Goal: Task Accomplishment & Management: Use online tool/utility

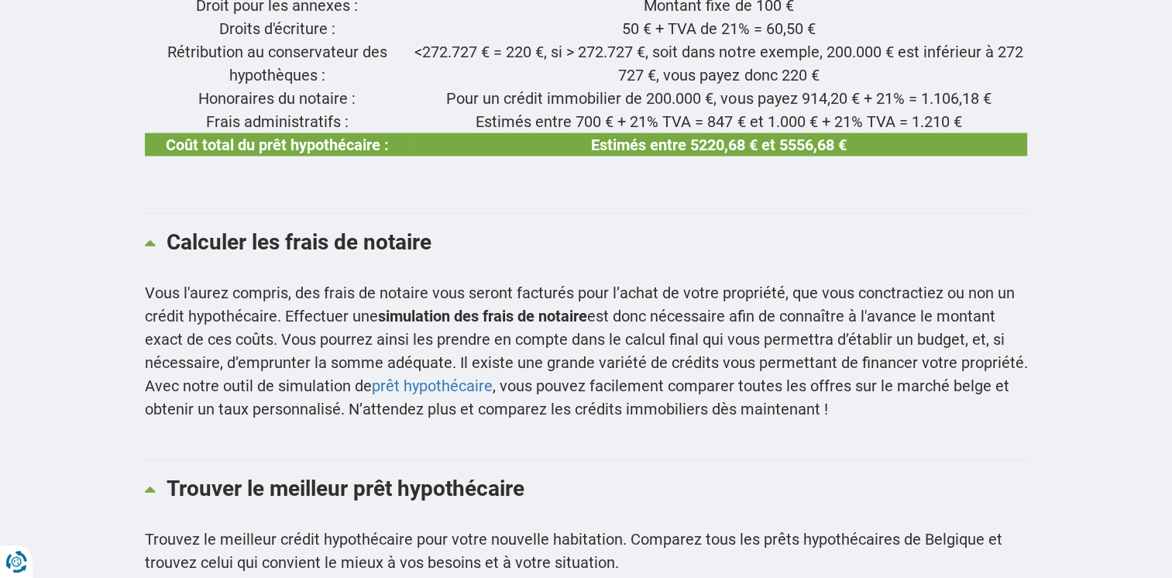
scroll to position [3640, 0]
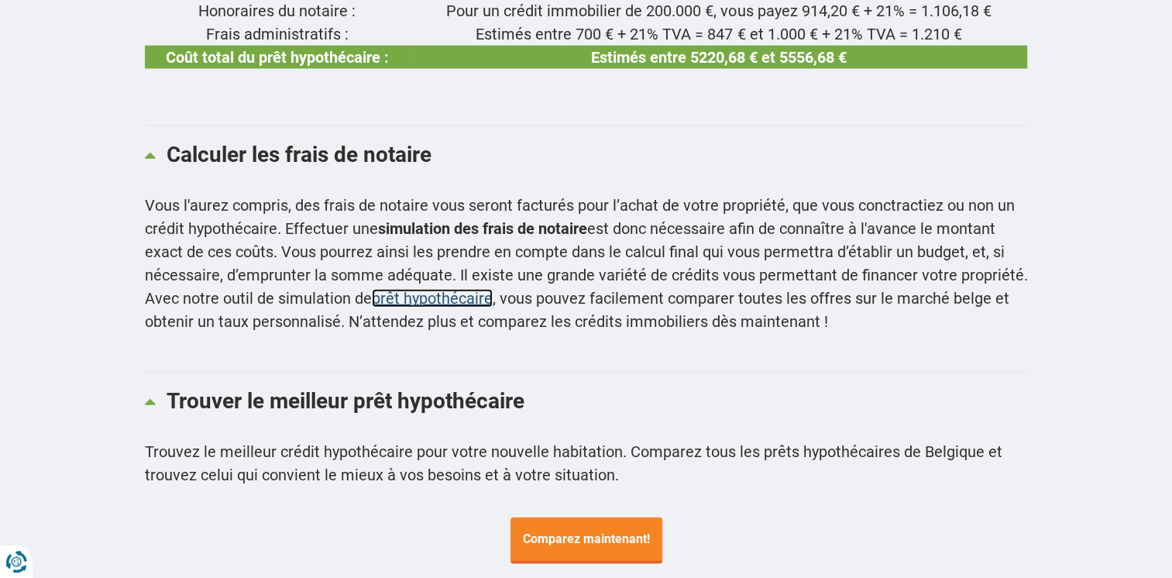
click at [437, 289] on link "prêt hypothécaire" at bounding box center [432, 298] width 121 height 19
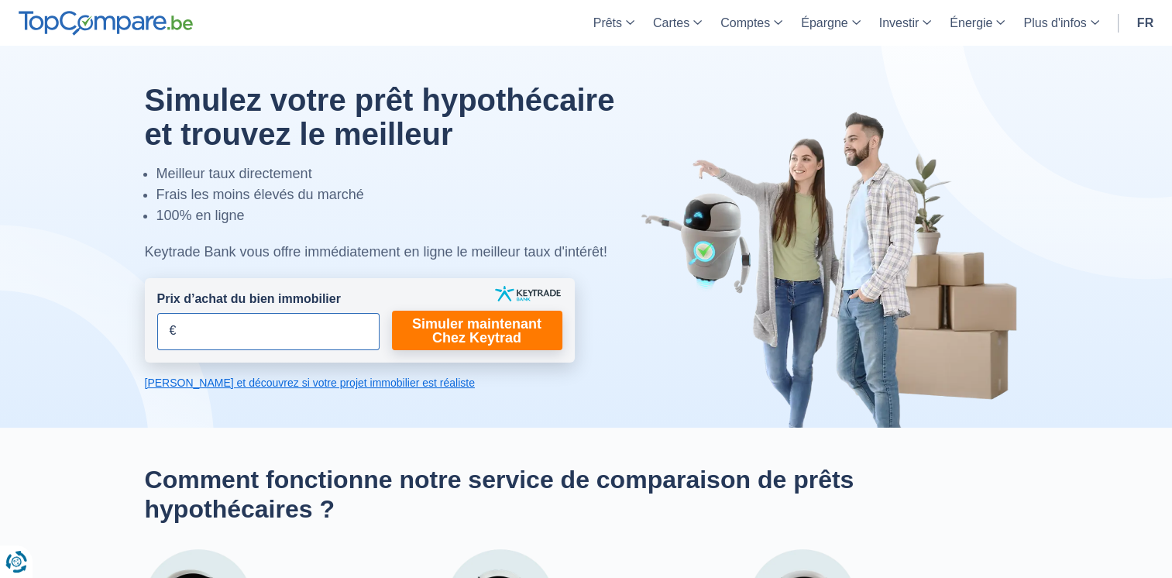
click at [257, 323] on input "Prix d’achat du bien immobilier" at bounding box center [268, 331] width 222 height 37
type input "695.000"
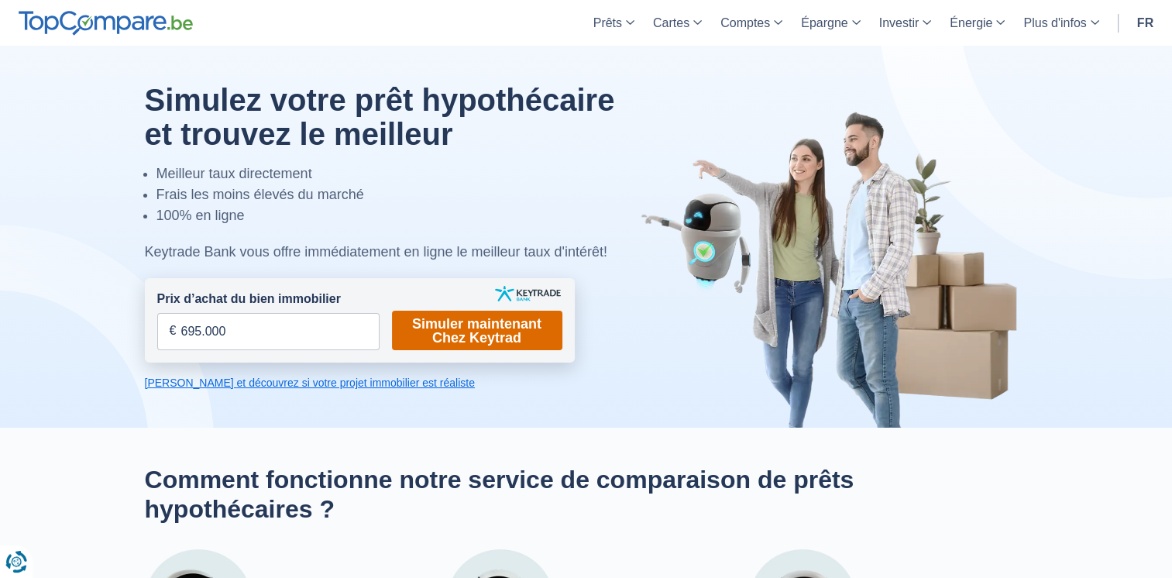
click at [468, 336] on link "Simuler maintenant Chez Keytrad" at bounding box center [477, 330] width 170 height 39
click at [461, 332] on link "Simuler maintenant Chez Keytrad" at bounding box center [477, 330] width 170 height 39
click at [349, 379] on link "Calculez et découvrez si votre projet immobilier est réaliste" at bounding box center [360, 382] width 430 height 15
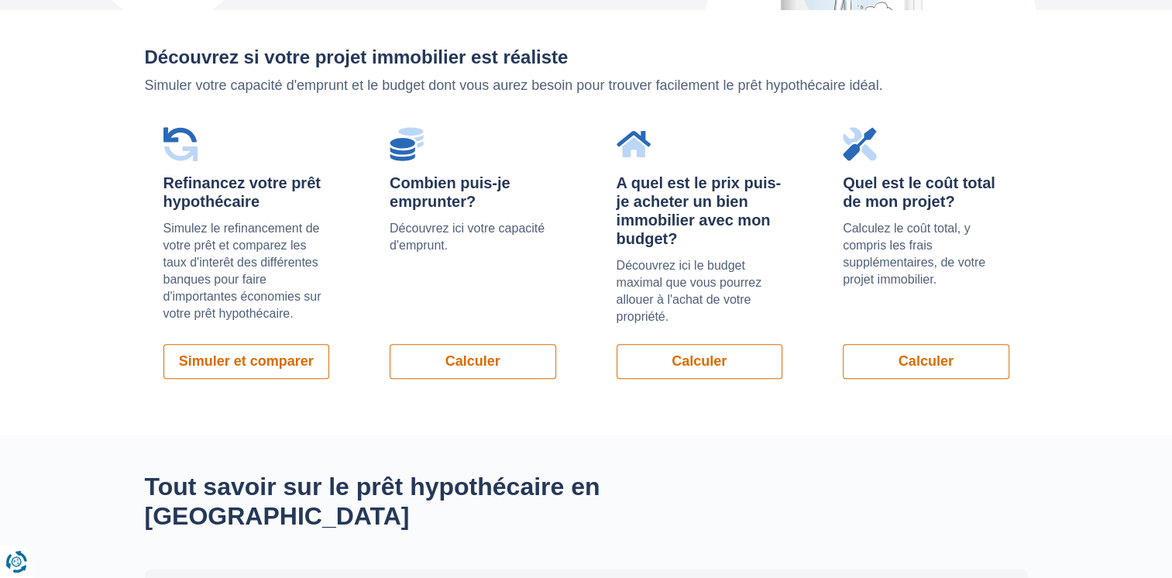
scroll to position [1097, 0]
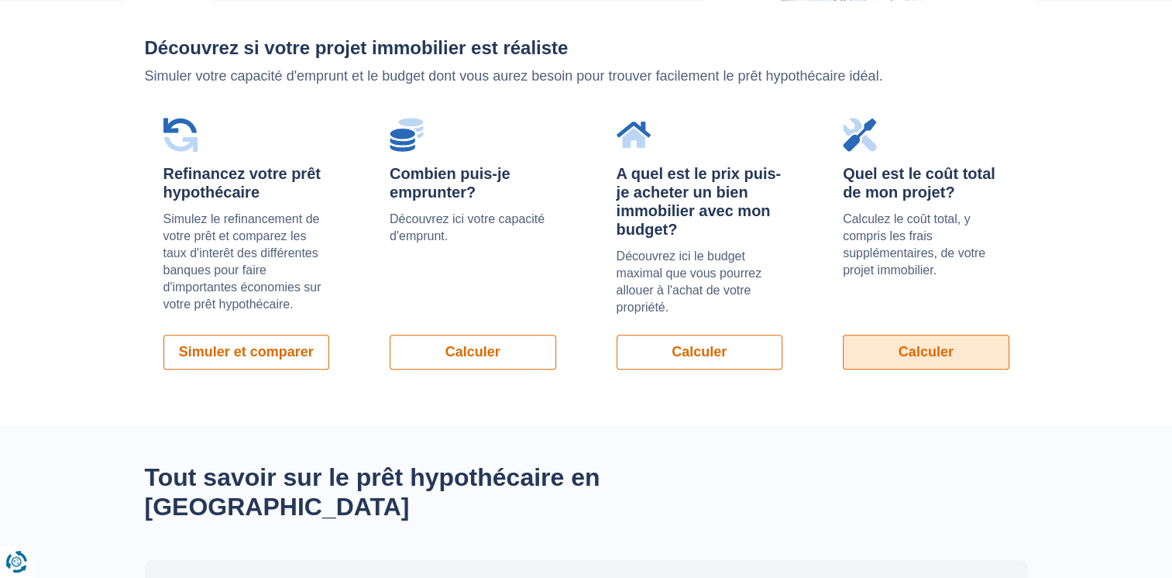
click at [879, 345] on link "Calculer" at bounding box center [926, 352] width 167 height 35
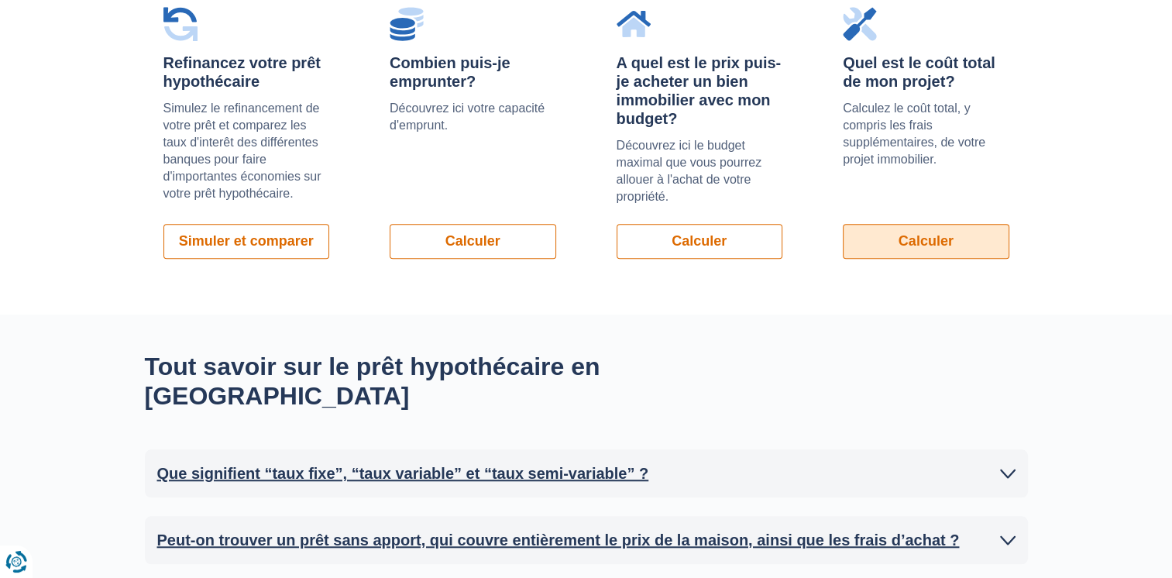
scroll to position [1175, 0]
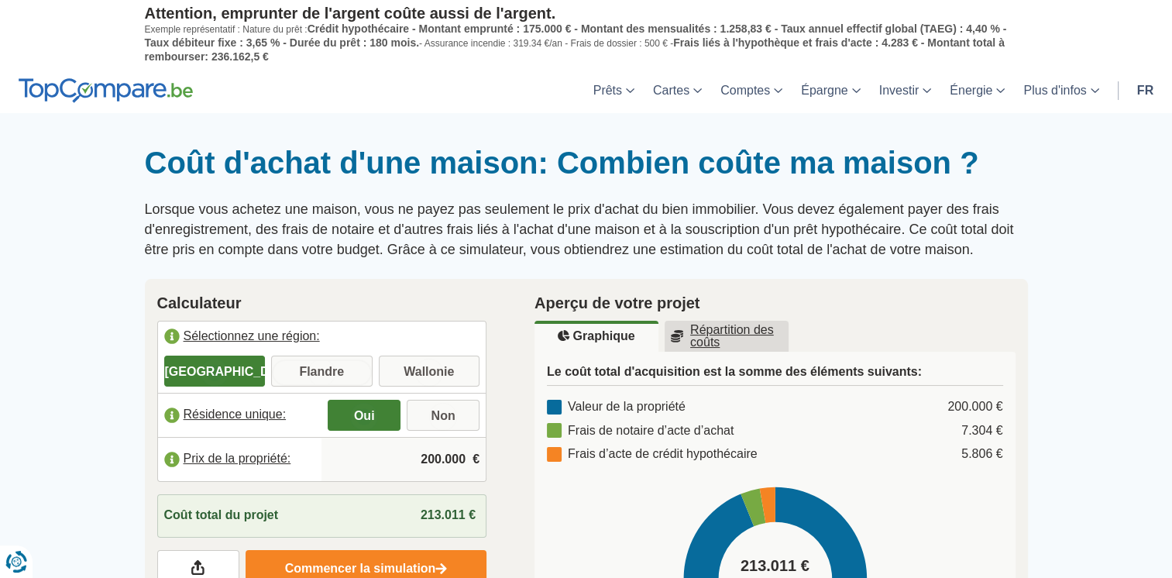
click at [291, 362] on input "Flandre" at bounding box center [321, 373] width 101 height 28
radio input "true"
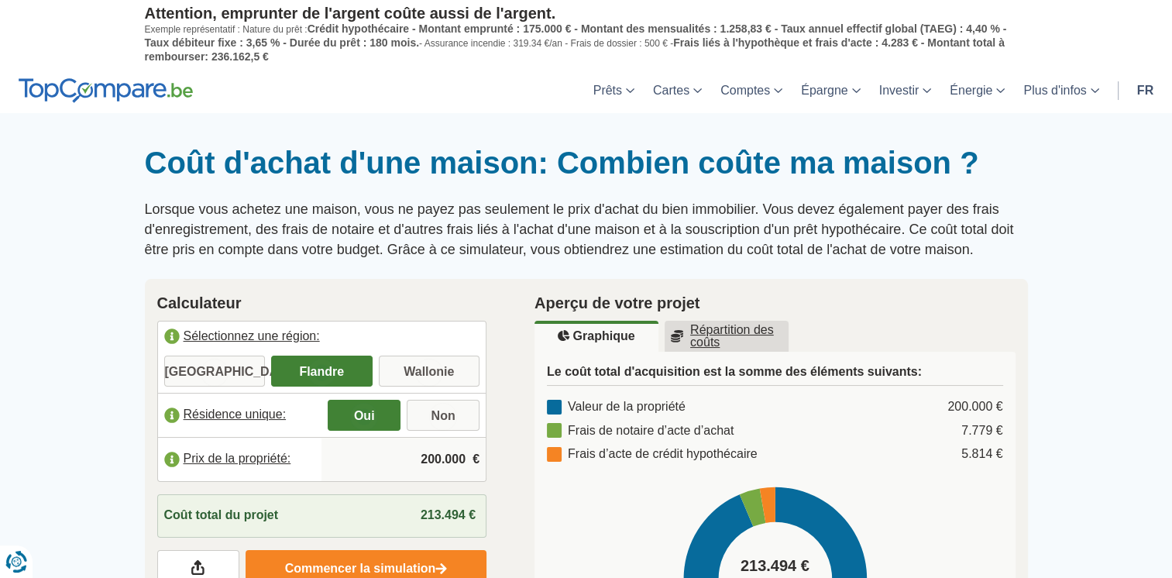
click at [456, 462] on input "200.000" at bounding box center [404, 459] width 152 height 42
click at [437, 457] on input "200.000" at bounding box center [404, 459] width 152 height 42
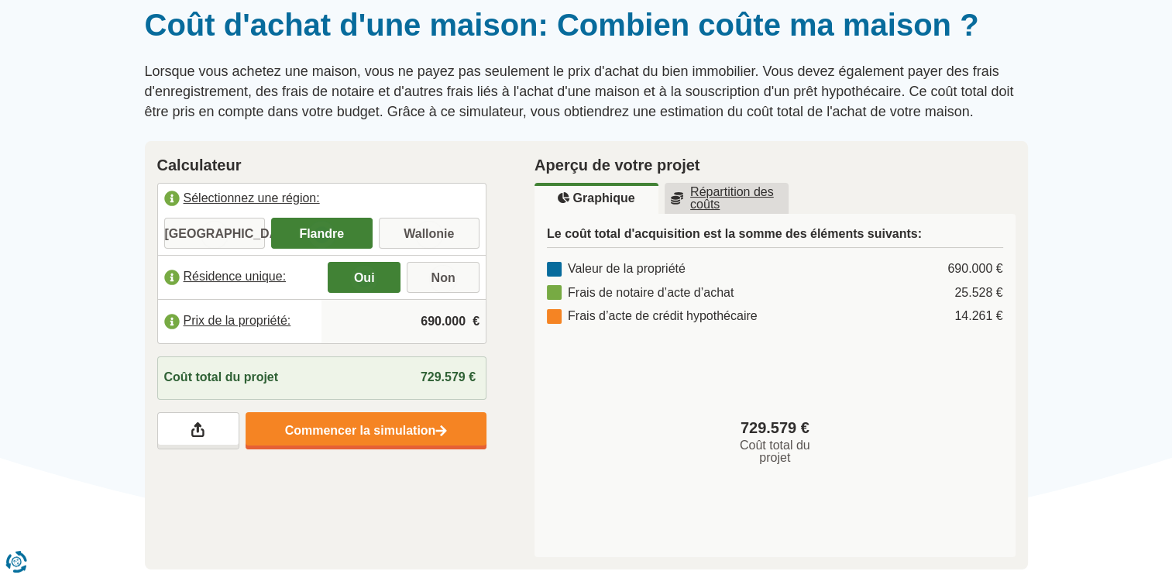
scroll to position [155, 0]
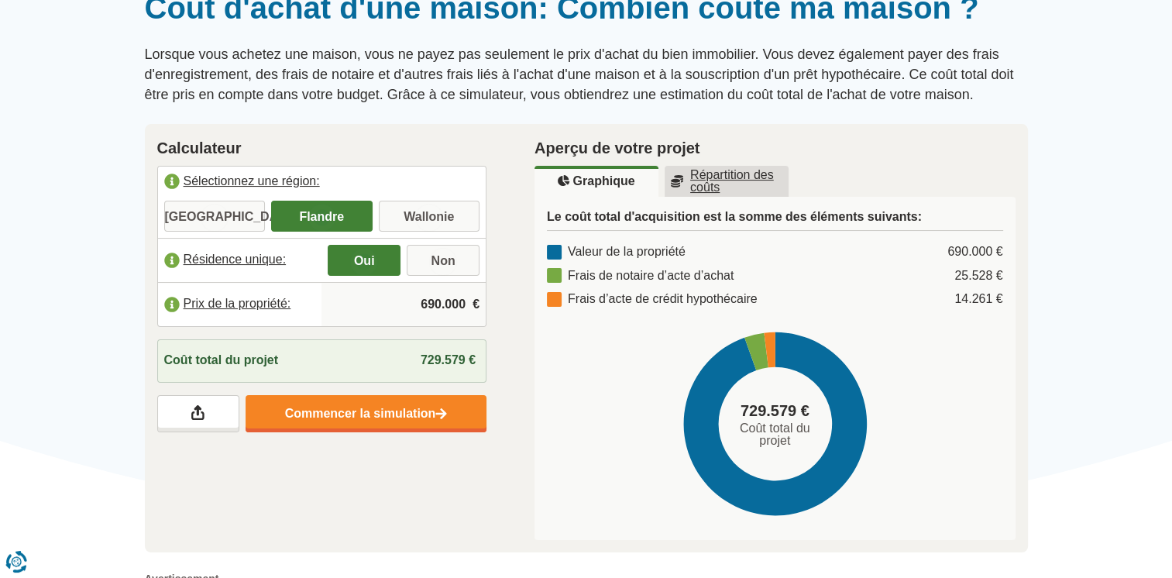
click at [441, 297] on input "690.000" at bounding box center [404, 304] width 152 height 42
type input "695.000"
click at [697, 177] on u "Répartition des coûts" at bounding box center [727, 181] width 112 height 25
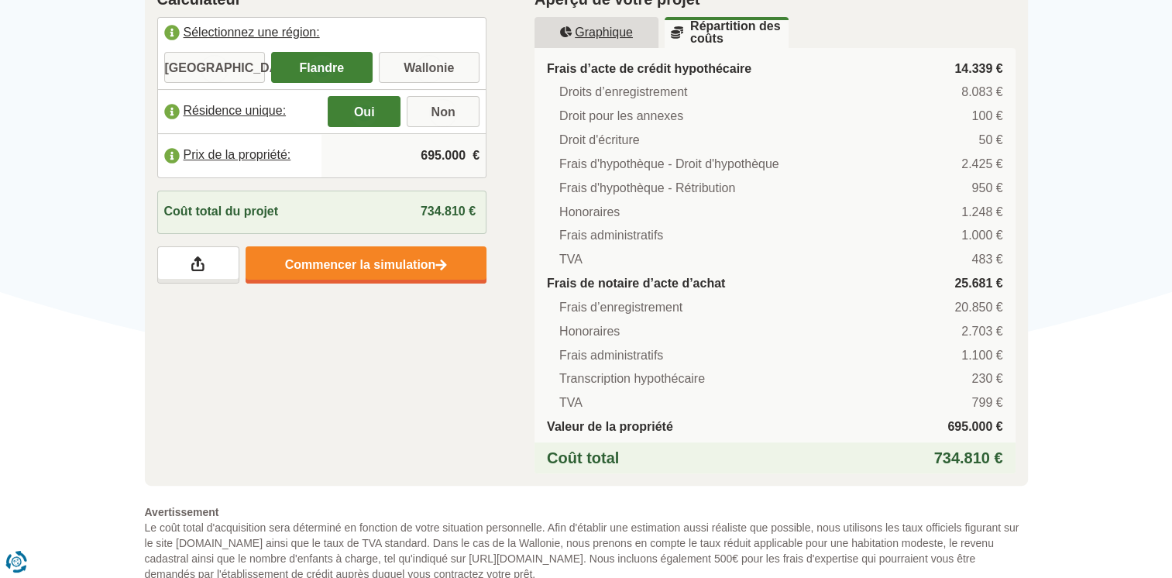
scroll to position [310, 0]
